Goal: Task Accomplishment & Management: Complete application form

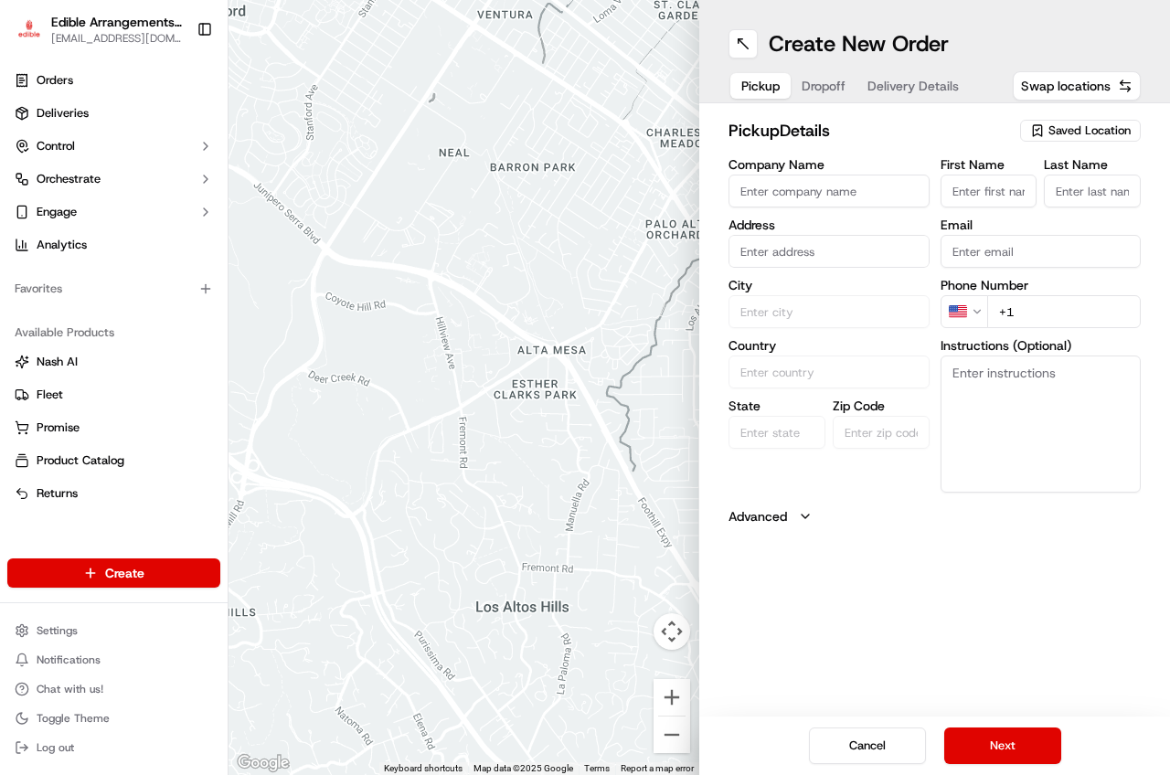
click at [1062, 137] on span "Saved Location" at bounding box center [1089, 130] width 82 height 16
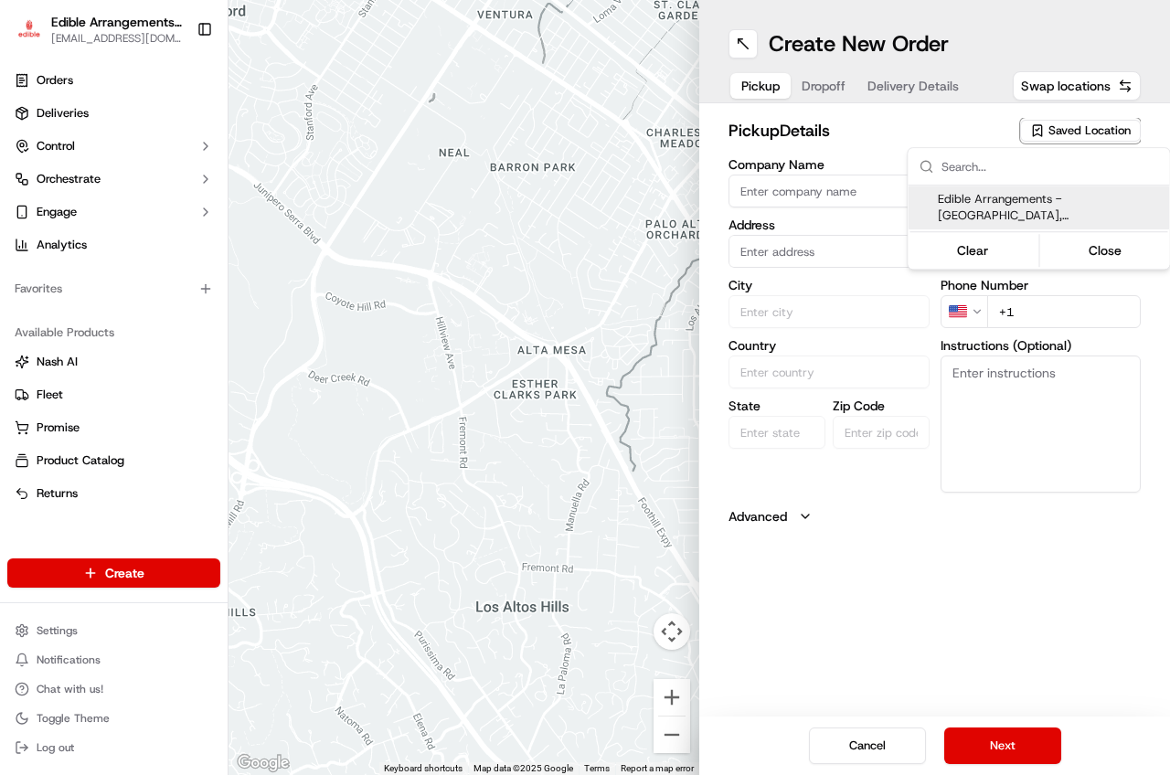
click at [974, 213] on span "Edible Arrangements - [GEOGRAPHIC_DATA], [GEOGRAPHIC_DATA] ([GEOGRAPHIC_DATA])" at bounding box center [1050, 207] width 225 height 33
type input "Edible Arrangements - [GEOGRAPHIC_DATA], [GEOGRAPHIC_DATA]"
type input "[STREET_ADDRESS]"
type input "San Antonio"
type input "US"
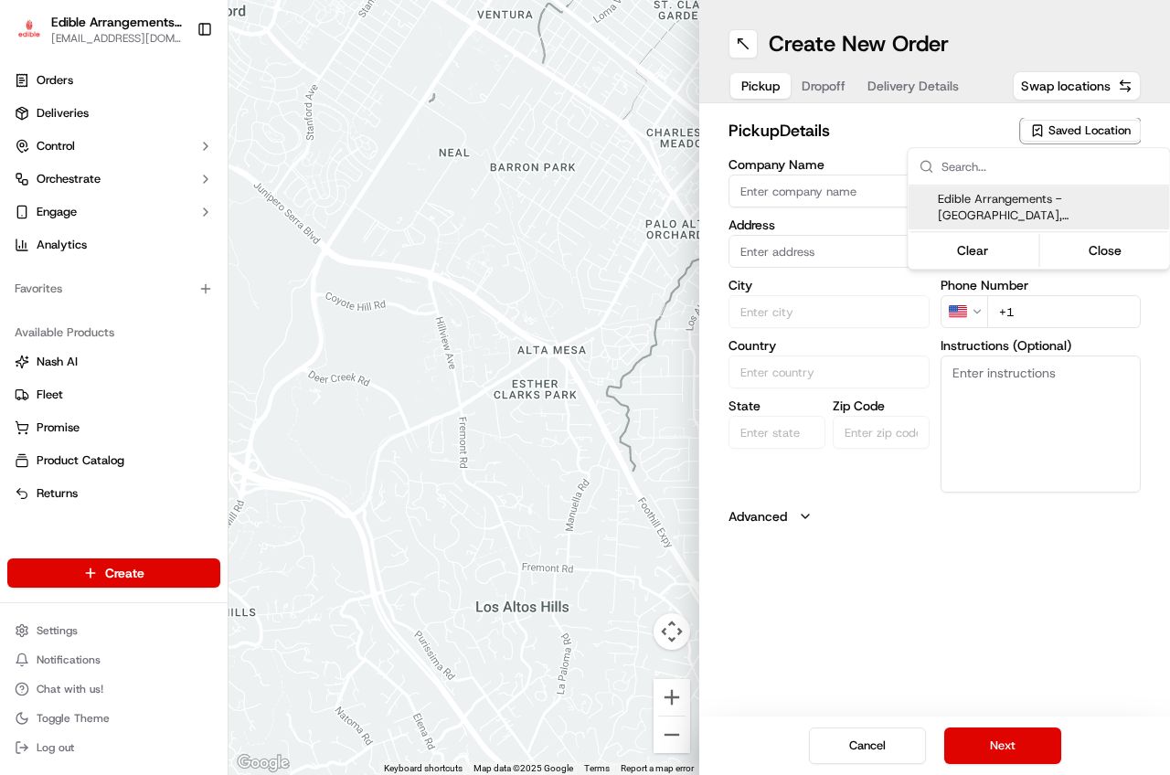
type input "[GEOGRAPHIC_DATA]"
type input "78224"
type input "[EMAIL_ADDRESS][DOMAIN_NAME]"
type input "[PHONE_NUMBER]"
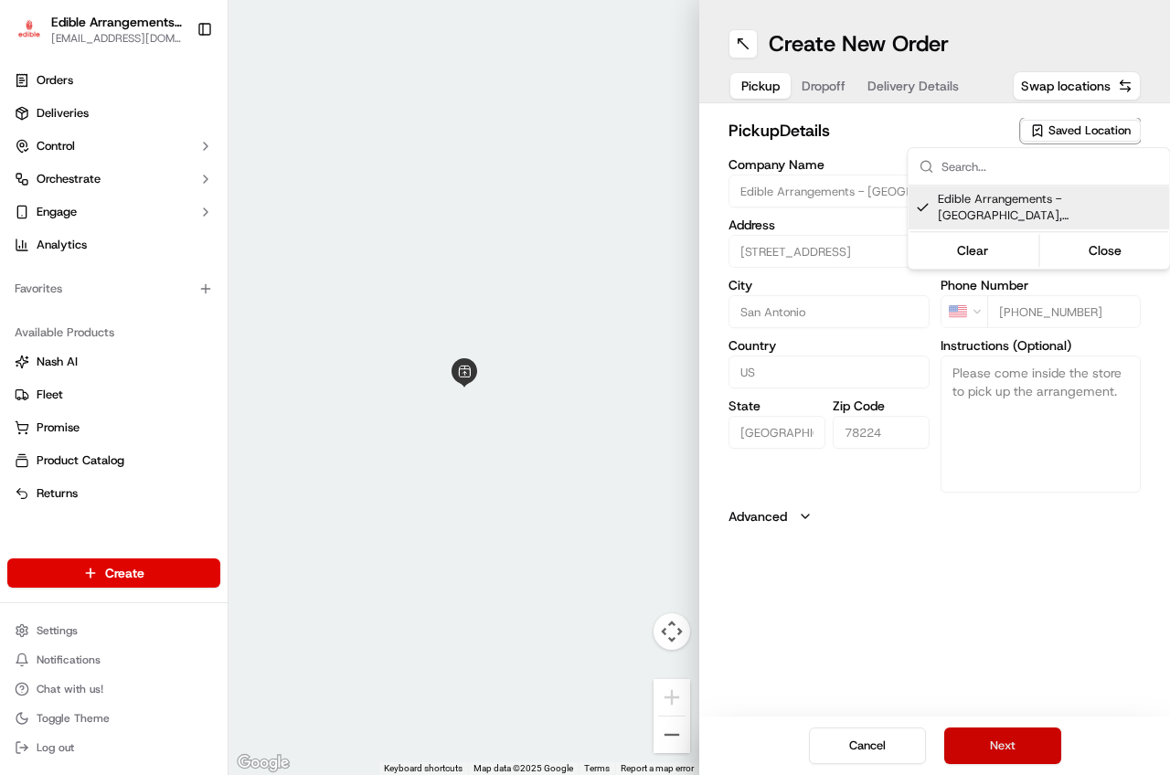
click at [1012, 748] on html "Edible Arrangements - [GEOGRAPHIC_DATA][EMAIL_ADDRESS][DOMAIN_NAME] Toggle Side…" at bounding box center [585, 387] width 1170 height 775
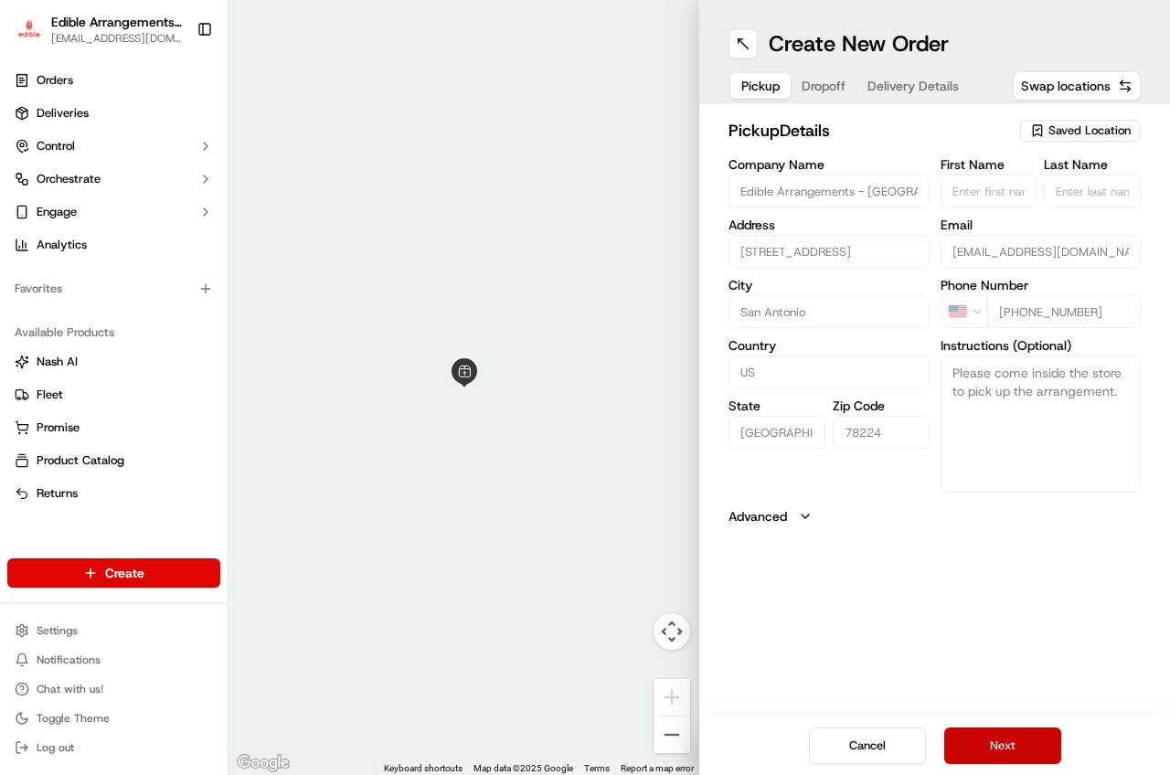
click at [1012, 748] on button "Next" at bounding box center [1002, 745] width 117 height 37
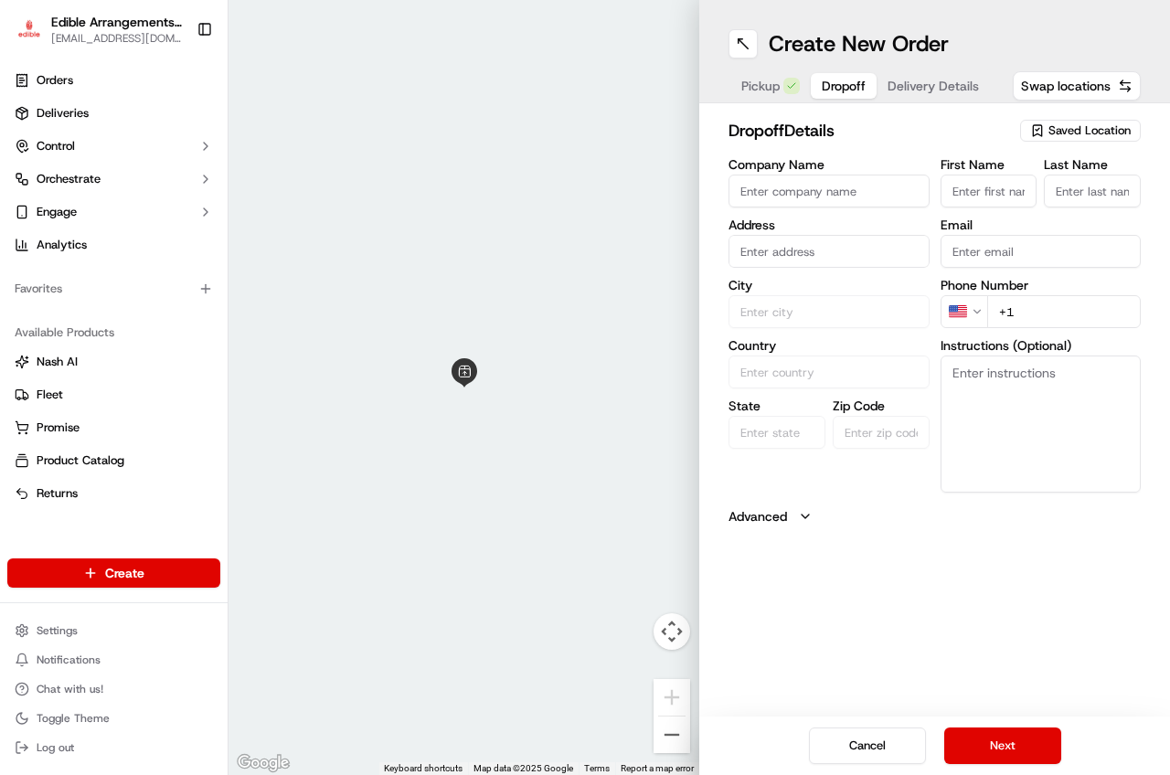
click at [974, 195] on input "First Name" at bounding box center [988, 191] width 97 height 33
type input "[PERSON_NAME]"
click at [1094, 196] on input "Last Name" at bounding box center [1092, 191] width 97 height 33
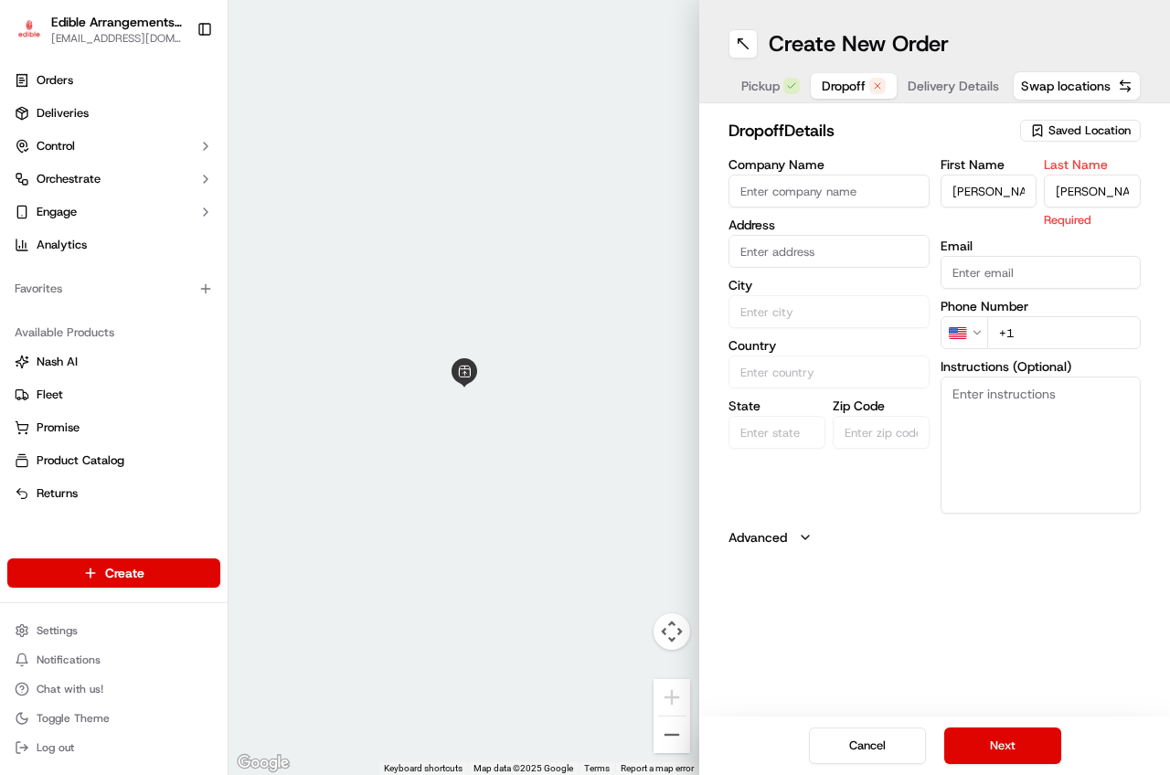
type input "[PERSON_NAME]"
click at [792, 260] on input "text" at bounding box center [828, 251] width 201 height 33
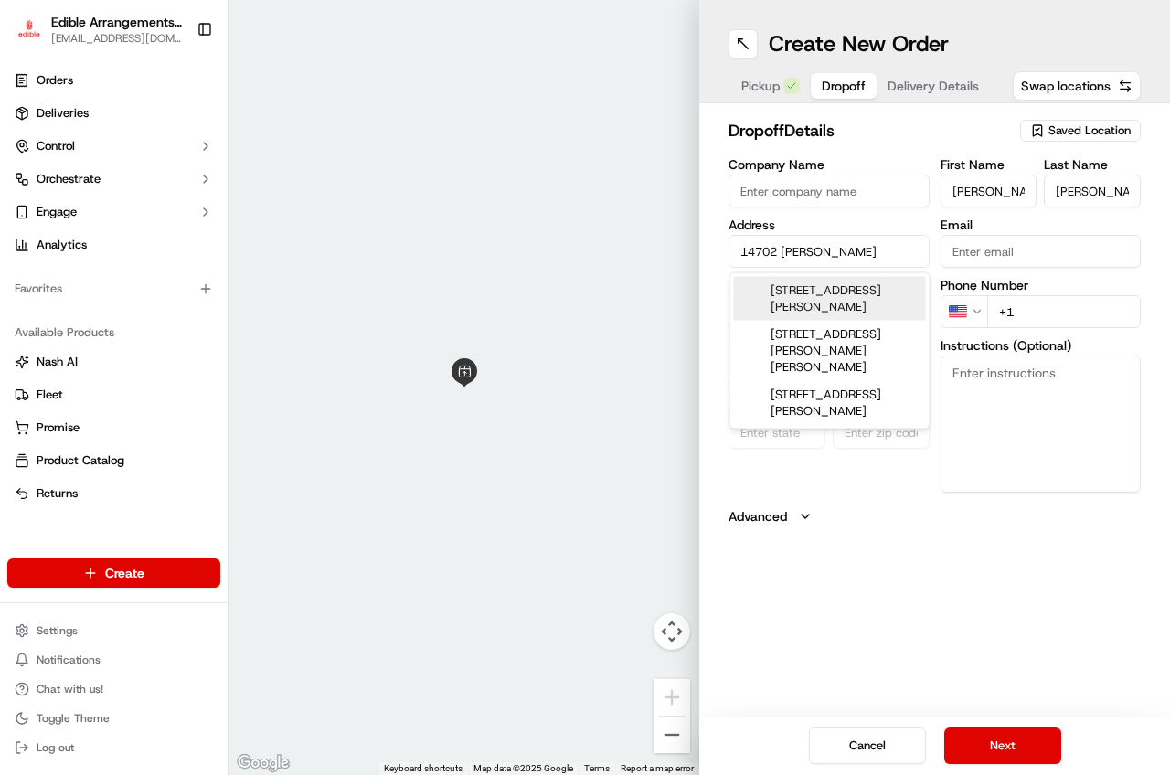
click at [871, 307] on div "[STREET_ADDRESS][PERSON_NAME]" at bounding box center [830, 299] width 192 height 44
type input "[STREET_ADDRESS][PERSON_NAME]"
type input "San Antonio"
type input "[GEOGRAPHIC_DATA]"
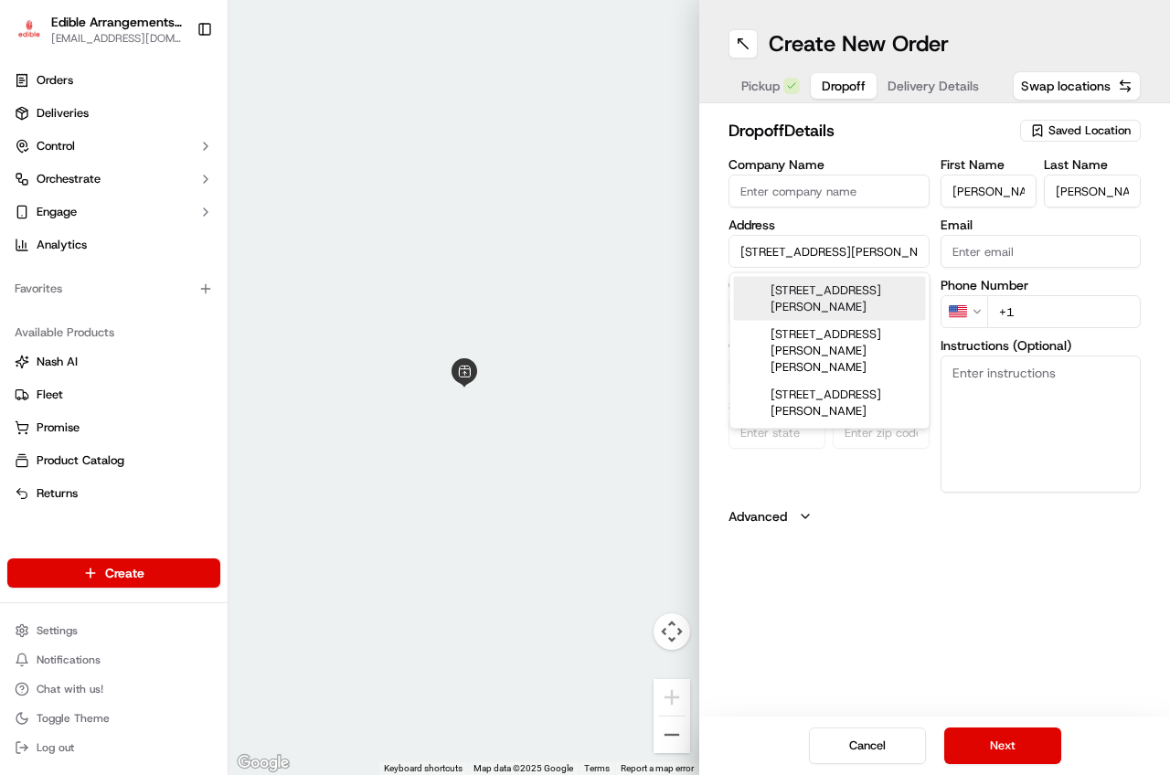
type input "78245"
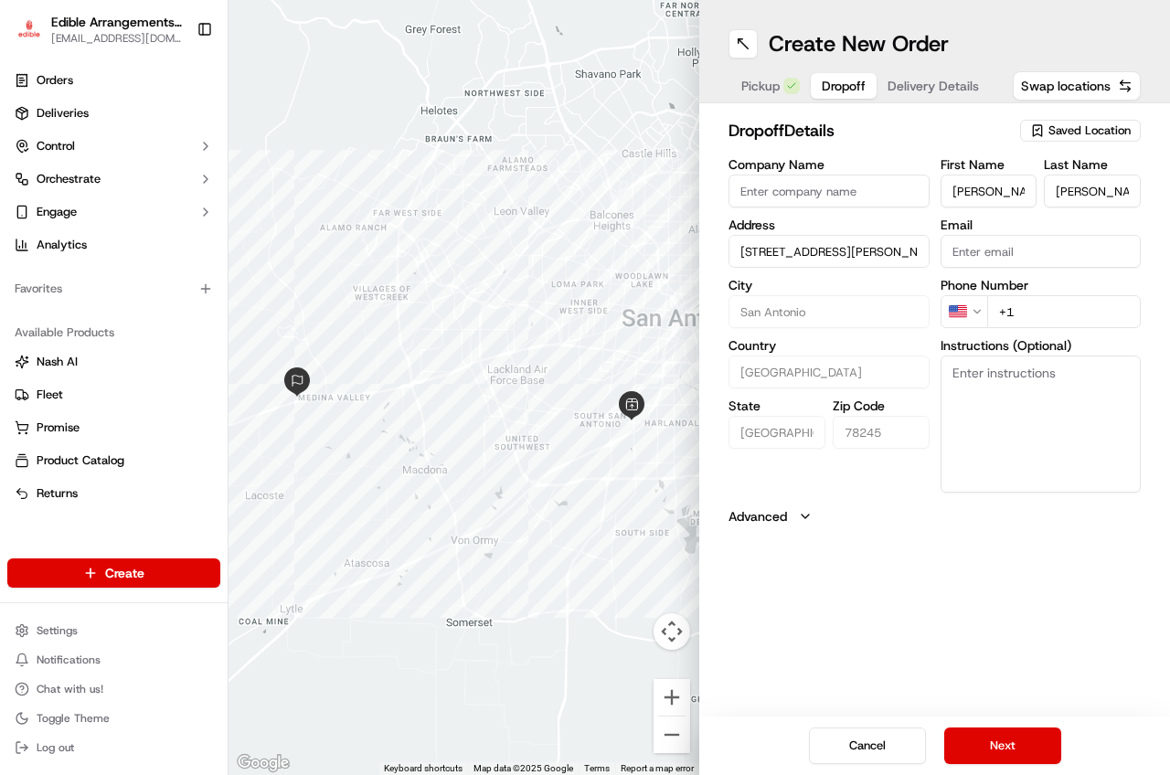
type input "[STREET_ADDRESS][PERSON_NAME]"
click at [1058, 311] on input "+1" at bounding box center [1064, 311] width 154 height 33
type input "[PHONE_NUMBER]"
drag, startPoint x: 1035, startPoint y: 408, endPoint x: 1044, endPoint y: 403, distance: 9.4
click at [1044, 403] on textarea "Instructions (Optional)" at bounding box center [1040, 423] width 201 height 137
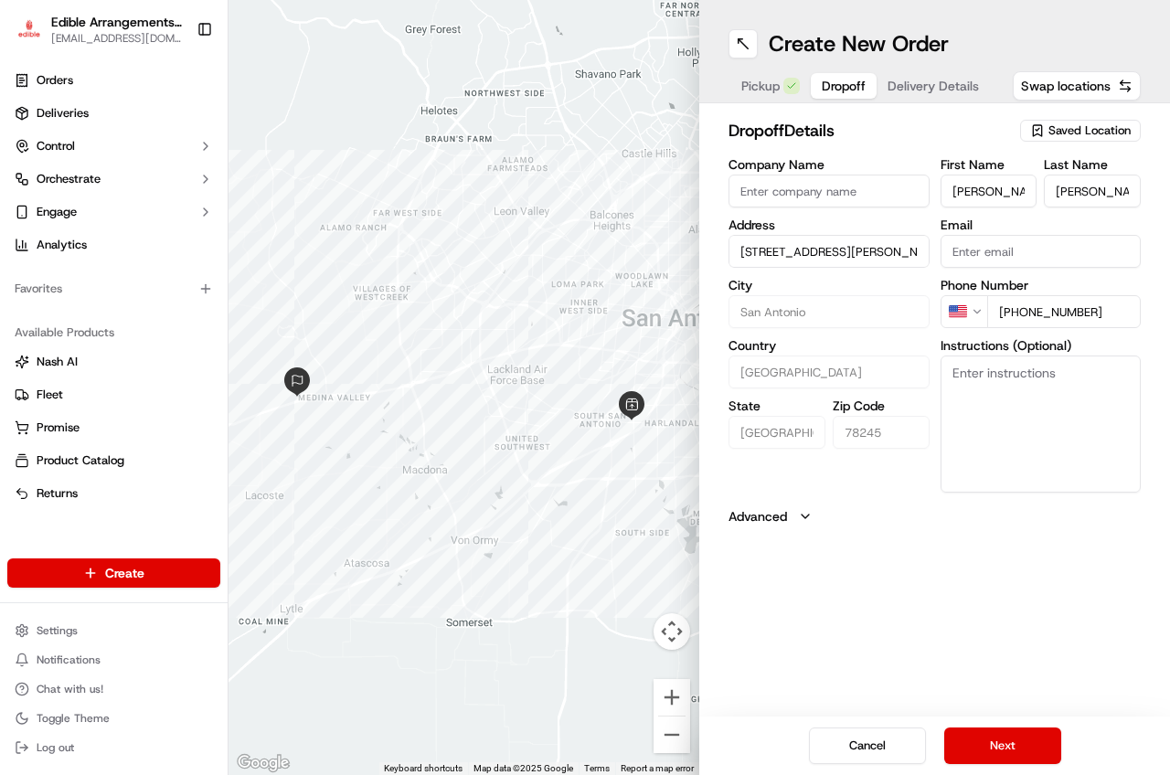
paste textarea "item must remain cold and hand deliver please knock or ring doorbell DO NOT LEA…"
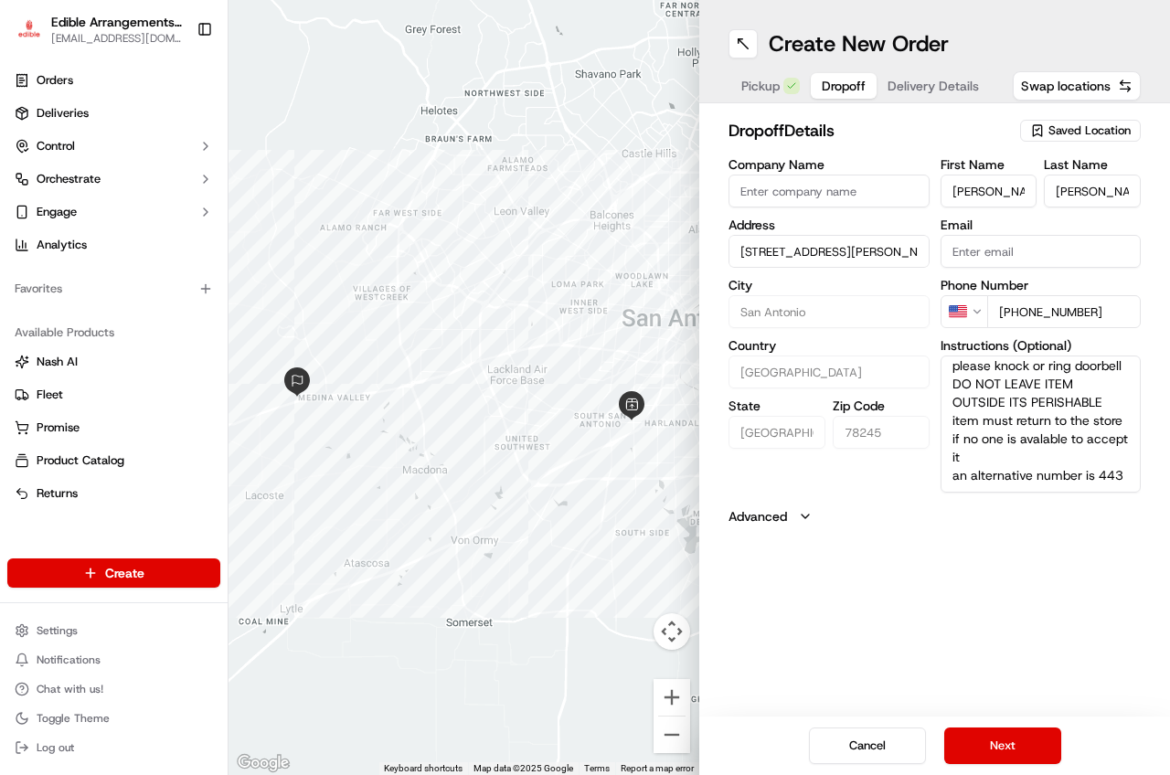
scroll to position [73, 0]
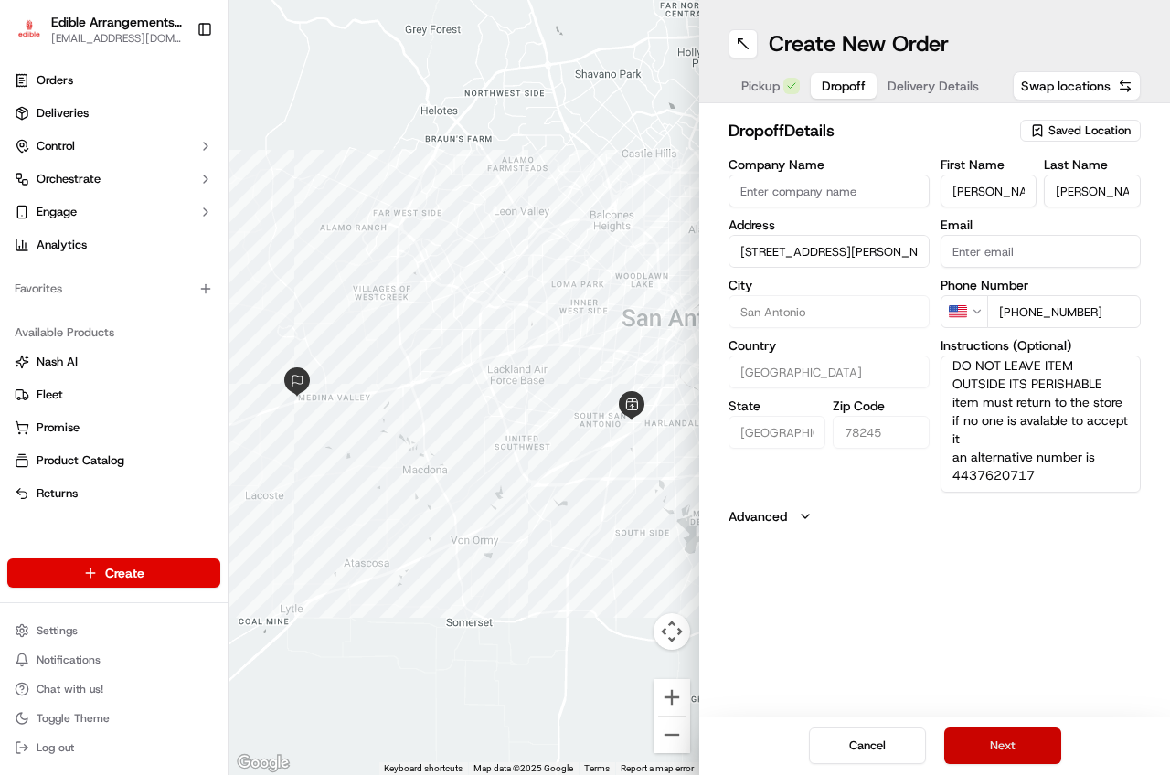
type textarea "item must remain cold and hand deliver please knock or ring doorbell DO NOT LEA…"
click at [1022, 734] on button "Next" at bounding box center [1002, 745] width 117 height 37
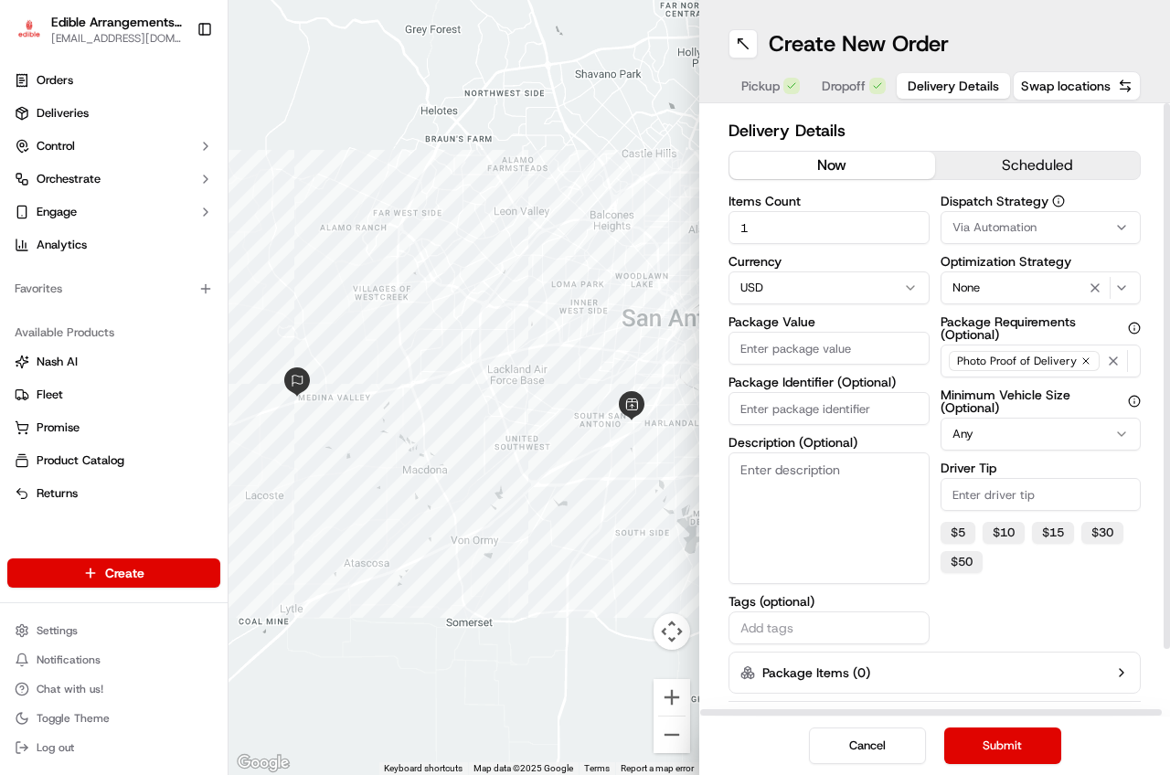
click at [786, 332] on input "Package Value" at bounding box center [828, 348] width 201 height 33
type input "96.12"
click at [873, 508] on textarea "Description (Optional)" at bounding box center [828, 518] width 201 height 132
click at [792, 402] on input "Package Identifier (Optional)" at bounding box center [828, 408] width 201 height 33
click at [787, 411] on input "arrangm,ent" at bounding box center [828, 408] width 201 height 33
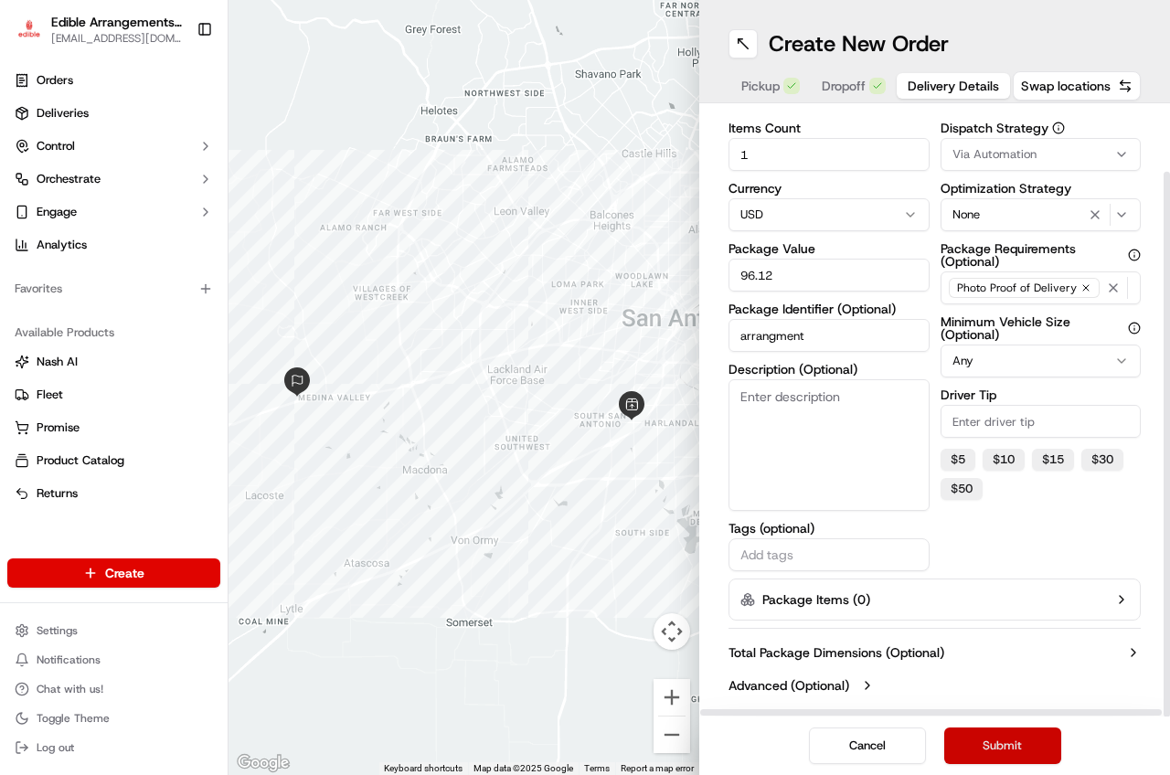
type input "arrangment"
click at [993, 752] on button "Submit" at bounding box center [1002, 745] width 117 height 37
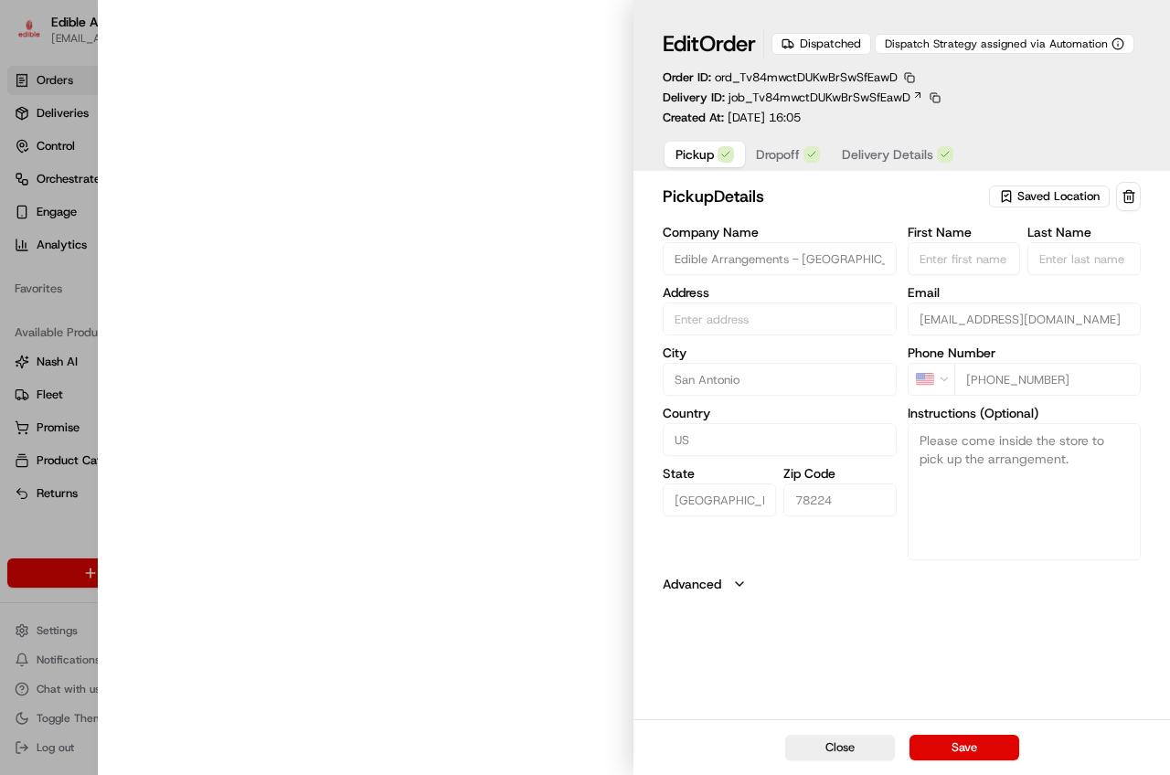
type input "[STREET_ADDRESS]"
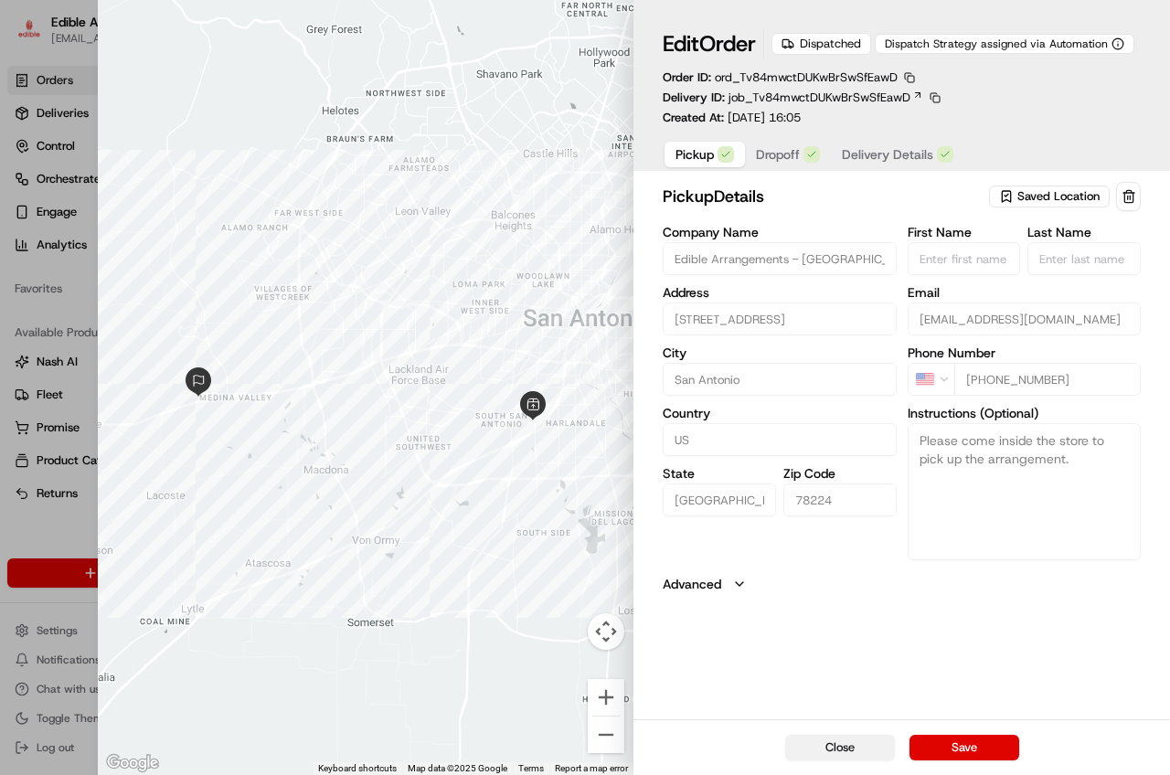
click at [834, 749] on button "Close" at bounding box center [840, 748] width 110 height 26
type input "+1"
